Goal: Register for event/course

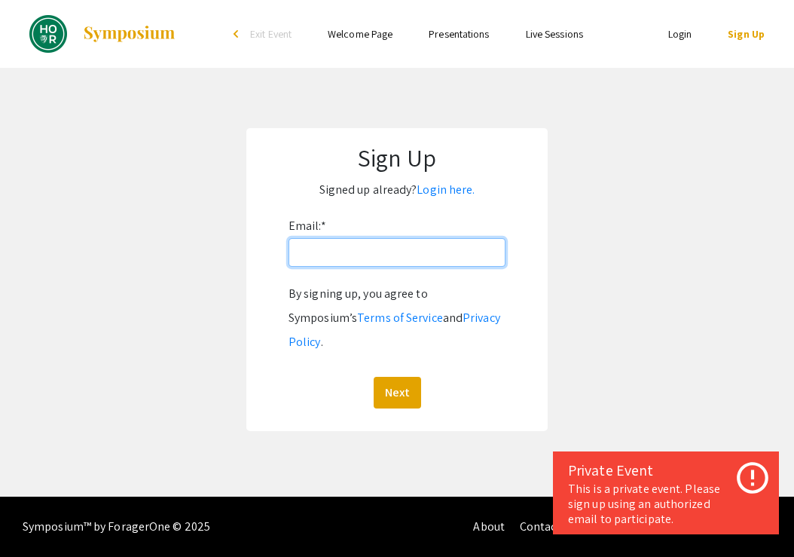
click at [319, 262] on input "Email: *" at bounding box center [397, 252] width 217 height 29
type input "sfarhan1@jh.edu"
click at [396, 377] on button "Next" at bounding box center [397, 393] width 47 height 32
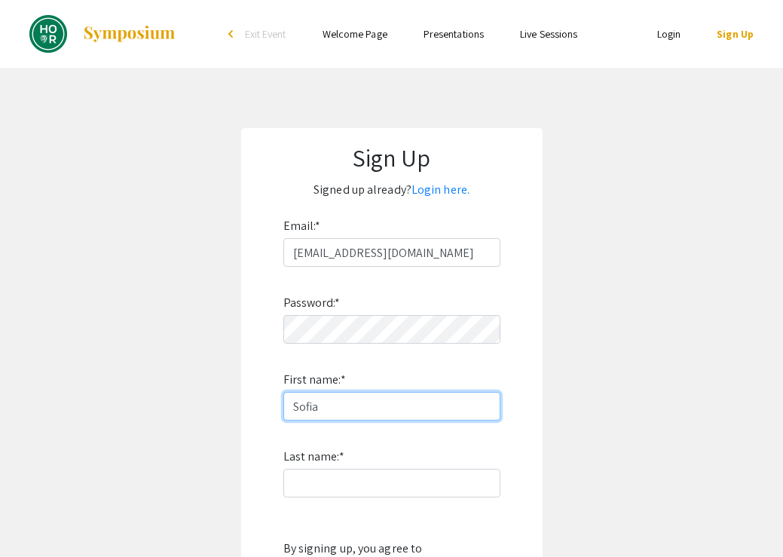
type input "Sofia"
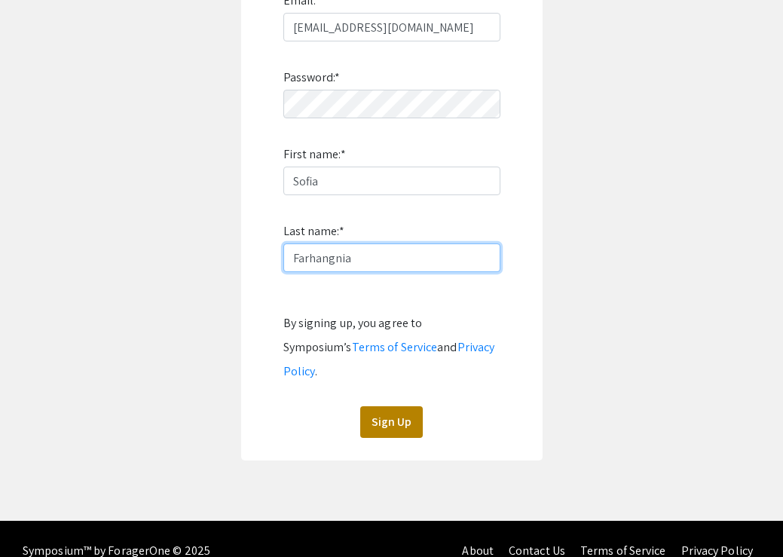
type input "Farhangnia"
click at [399, 406] on button "Sign Up" at bounding box center [391, 422] width 63 height 32
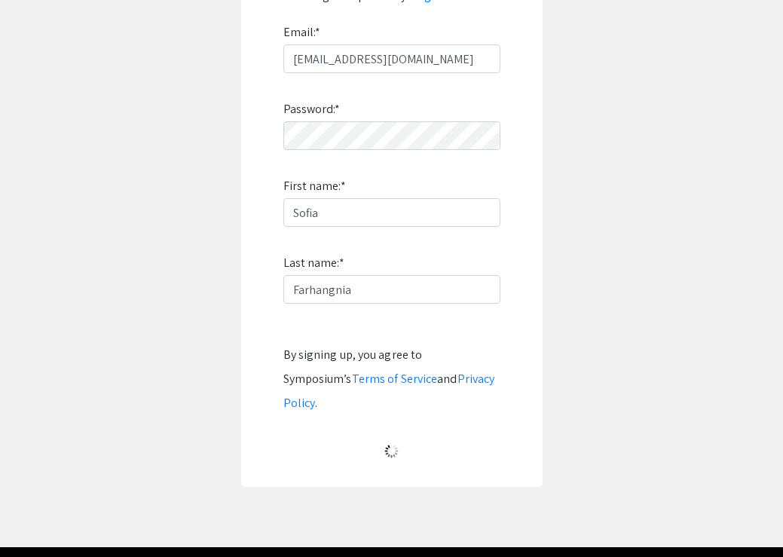
scroll to position [8, 0]
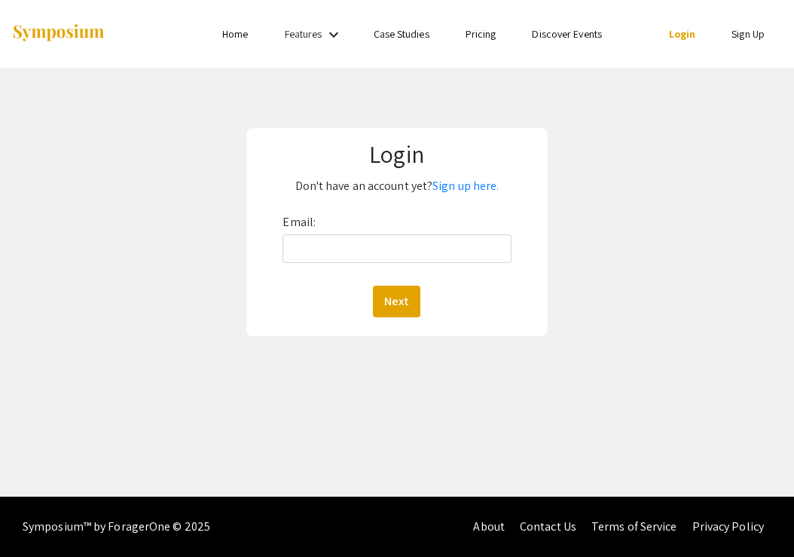
click at [277, 274] on form "Email: Next" at bounding box center [398, 263] width 286 height 107
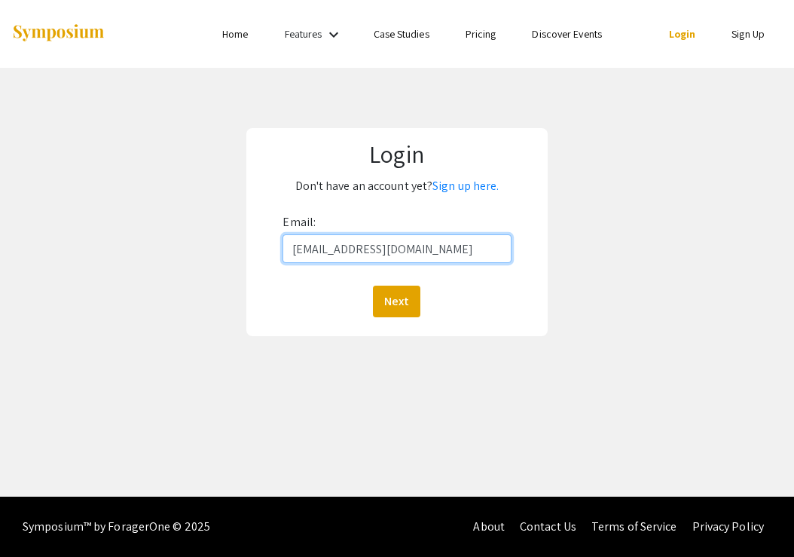
type input "sfarhan1@jh.edu"
click at [396, 301] on button "Next" at bounding box center [396, 302] width 47 height 32
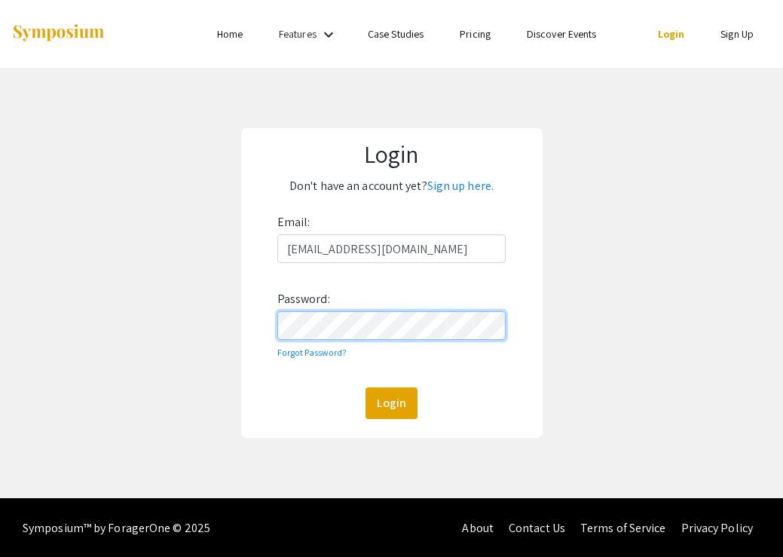
click at [391, 402] on button "Login" at bounding box center [391, 403] width 52 height 32
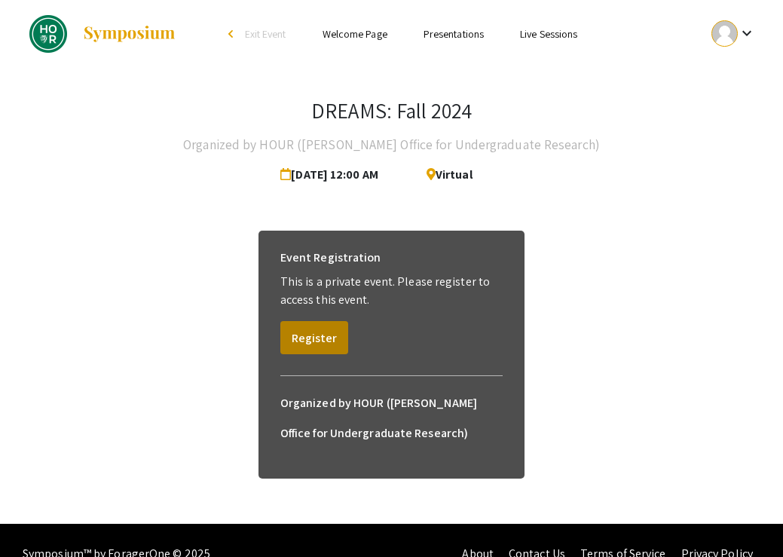
click at [311, 343] on button "Register" at bounding box center [314, 337] width 68 height 33
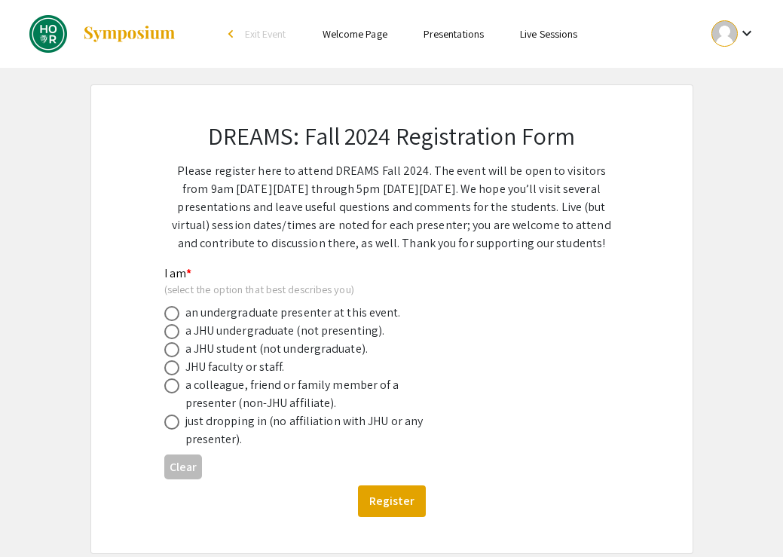
click at [256, 329] on div "a JHU undergraduate (not presenting)." at bounding box center [285, 331] width 200 height 18
click at [175, 332] on span at bounding box center [171, 331] width 15 height 15
click at [175, 332] on input "radio" at bounding box center [171, 331] width 15 height 15
radio input "true"
click at [387, 506] on button "Register" at bounding box center [392, 501] width 68 height 32
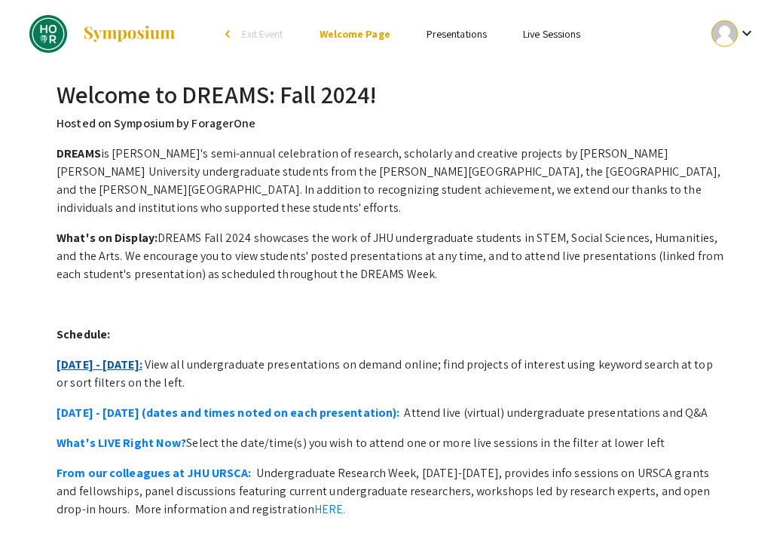
click at [120, 356] on link "October 21 - 25:" at bounding box center [100, 364] width 86 height 16
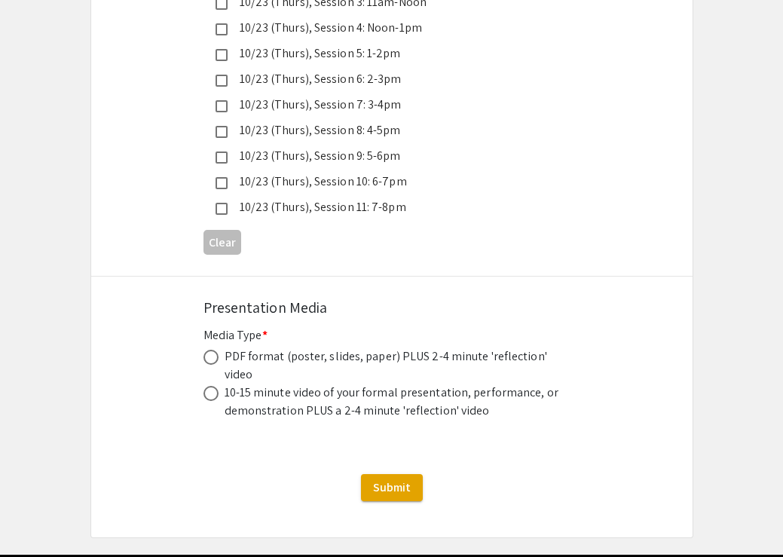
scroll to position [4301, 0]
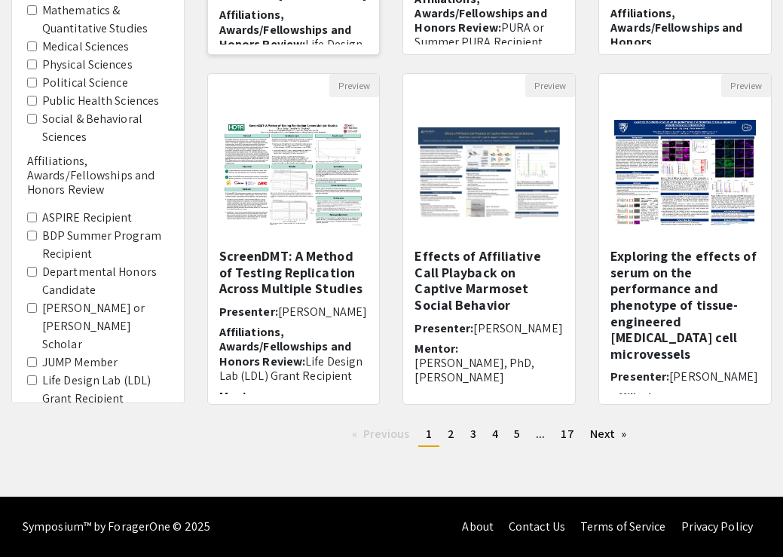
scroll to position [442, 0]
click at [457, 280] on h5 "Effects of Affiliative Call Playback on Captive Marmoset Social Behavior" at bounding box center [488, 280] width 149 height 65
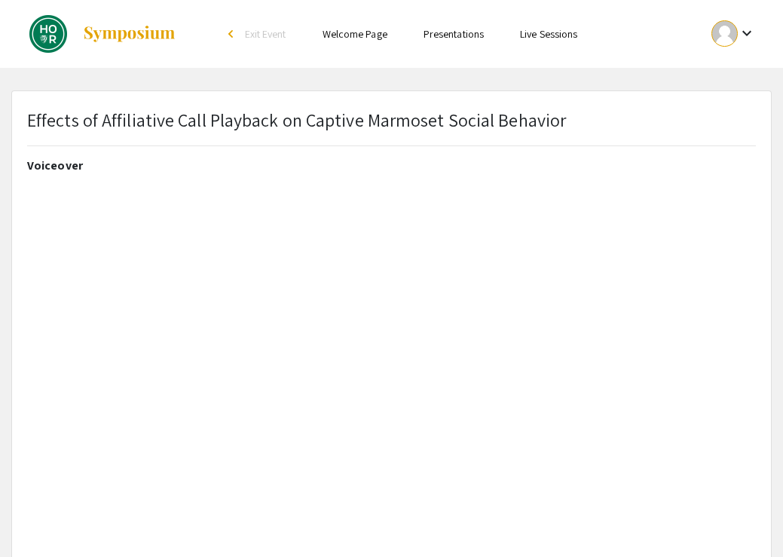
select select "custom"
type input "0"
select select "custom"
type input "1"
select select "auto"
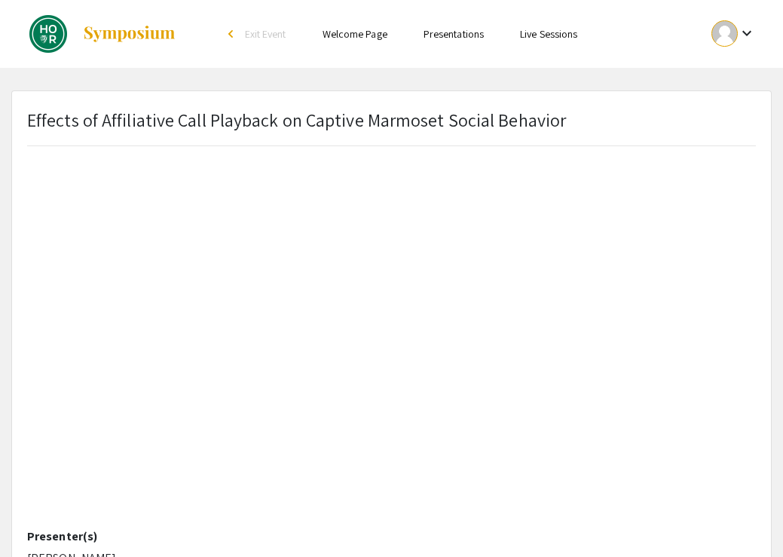
scroll to position [157, 0]
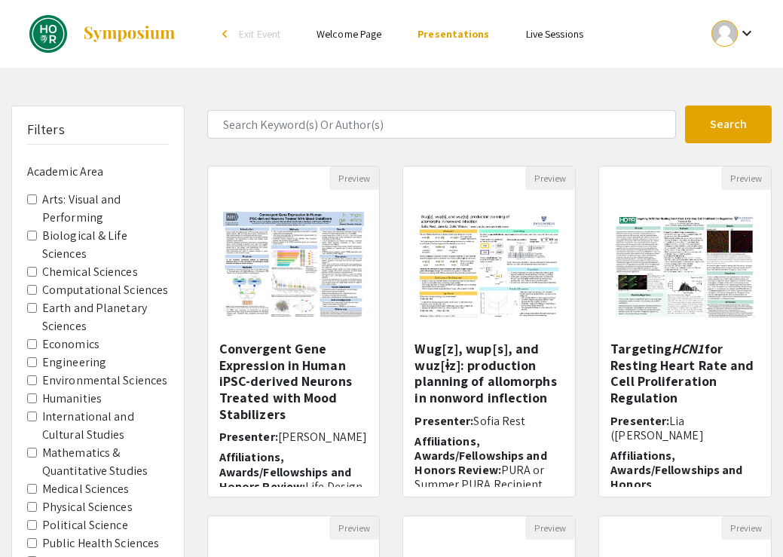
scroll to position [442, 0]
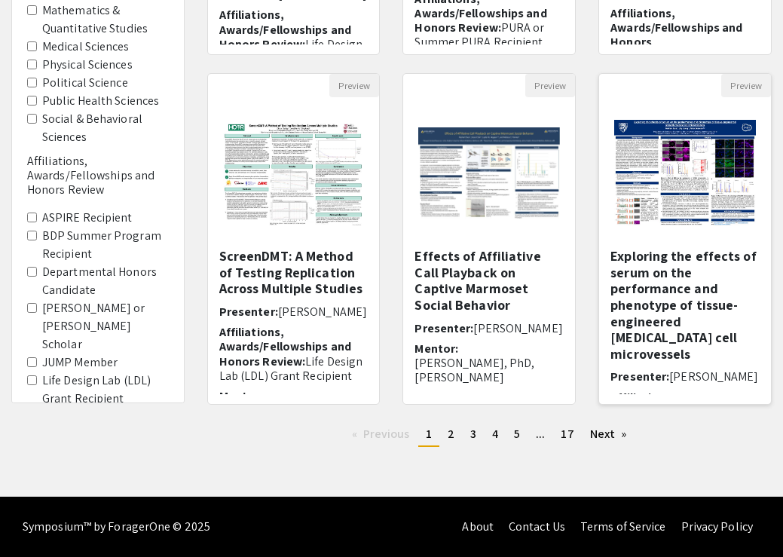
click at [702, 286] on h5 "Exploring the effects of serum on the performance and phenotype of tissue-engin…" at bounding box center [684, 305] width 149 height 114
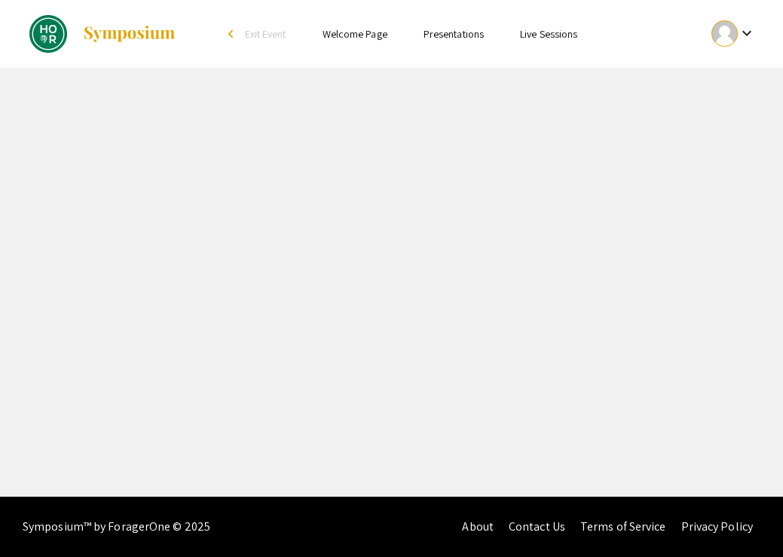
select select "custom"
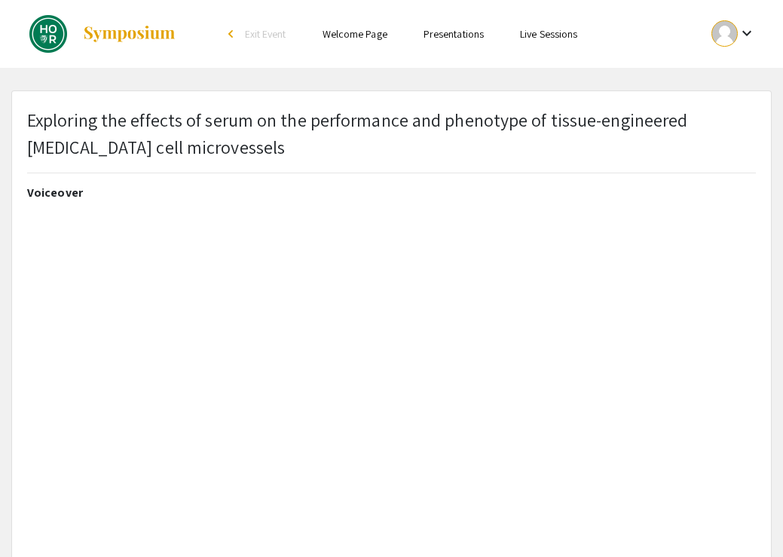
type input "1"
select select "auto"
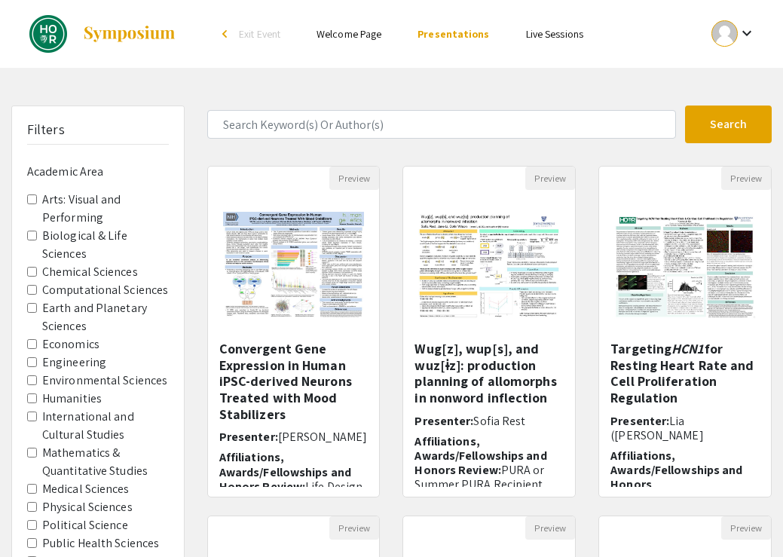
scroll to position [442, 0]
